Goal: Task Accomplishment & Management: Use online tool/utility

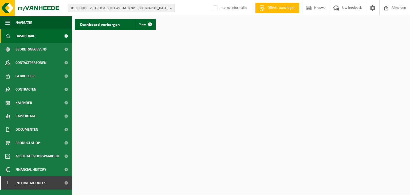
click at [106, 8] on span "01-000001 - VILLEROY & BOCH WELLNESS NV - ROESELARE" at bounding box center [119, 8] width 97 height 8
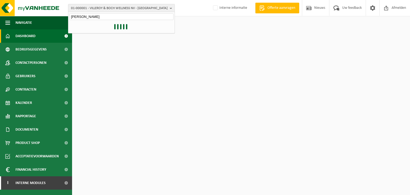
type input "sylvester"
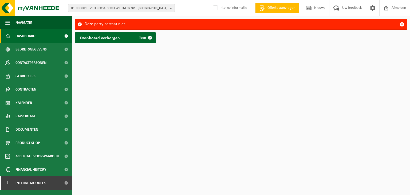
click at [103, 8] on span "01-000001 - VILLEROY & BOCH WELLNESS NV - ROESELARE" at bounding box center [119, 8] width 97 height 8
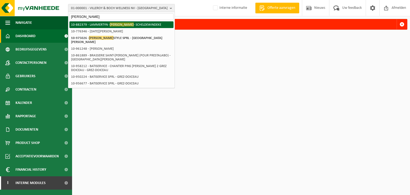
type input "sylvester"
click at [108, 25] on li "10-882379 - LAMMERTYN - SYLVESTER - SCHELDEWINDEKE" at bounding box center [121, 24] width 104 height 7
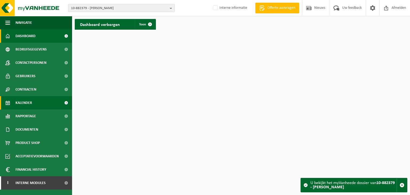
click at [38, 98] on link "Kalender" at bounding box center [36, 102] width 72 height 13
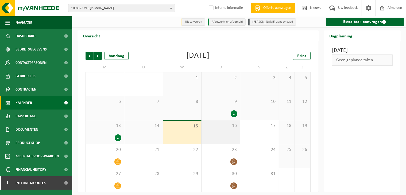
click at [226, 136] on div "16" at bounding box center [220, 132] width 38 height 24
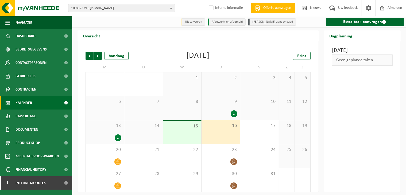
click at [228, 131] on div "16" at bounding box center [220, 132] width 38 height 24
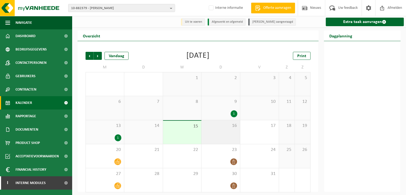
click at [227, 129] on span "16" at bounding box center [220, 126] width 33 height 6
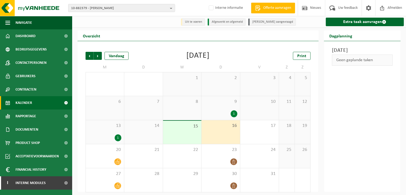
click at [236, 128] on span "16" at bounding box center [220, 126] width 33 height 6
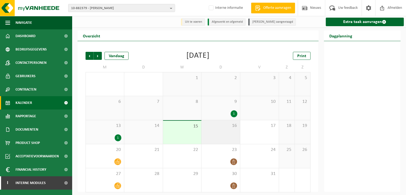
click at [226, 127] on span "16" at bounding box center [220, 126] width 33 height 6
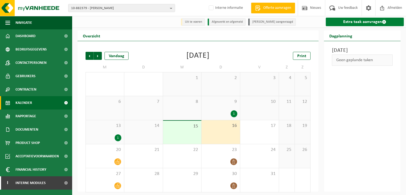
click at [372, 23] on link "Extra taak aanvragen" at bounding box center [365, 22] width 78 height 9
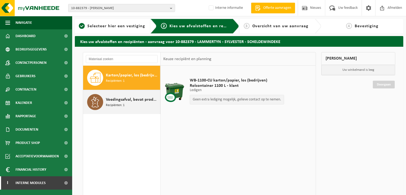
click at [118, 96] on span "Voedingsafval, bevat producten van dierlijke oorsprong, onverpakt, categorie 3" at bounding box center [132, 99] width 53 height 6
